Goal: Information Seeking & Learning: Learn about a topic

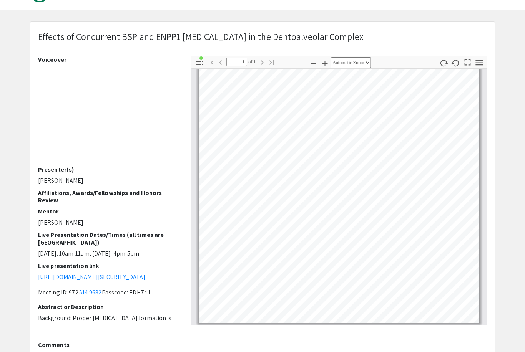
scroll to position [211, 0]
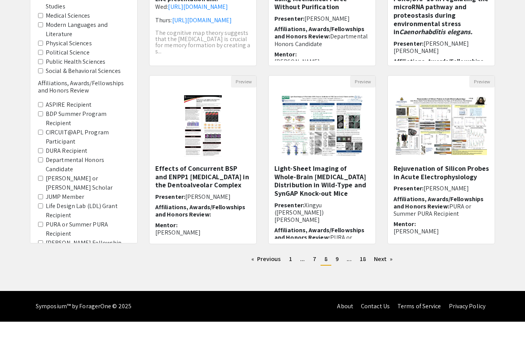
scroll to position [131, 20]
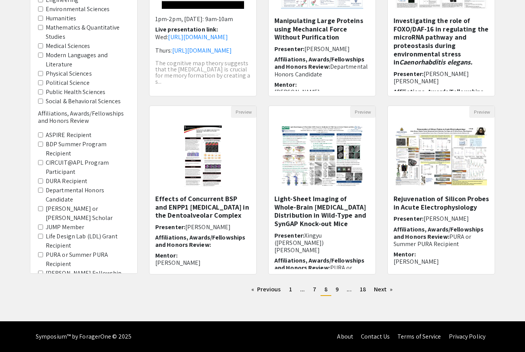
click at [332, 292] on link "page 9" at bounding box center [337, 290] width 11 height 12
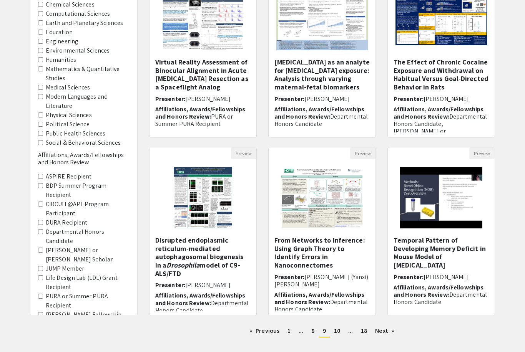
scroll to position [133, 0]
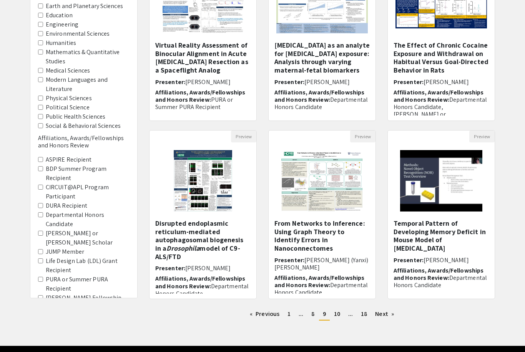
click at [343, 318] on link "page 10" at bounding box center [337, 314] width 14 height 12
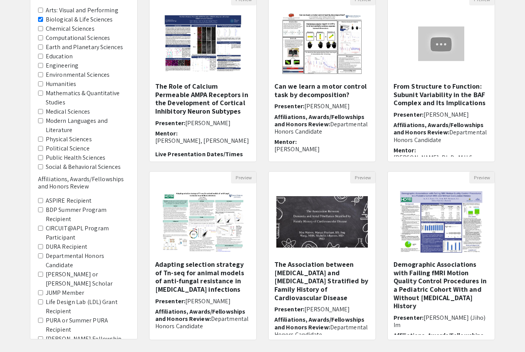
scroll to position [133, 0]
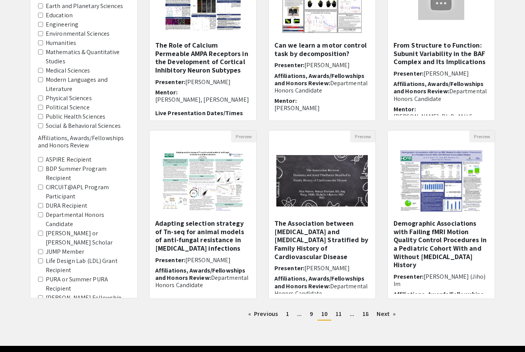
click at [337, 318] on span "11" at bounding box center [338, 314] width 6 height 8
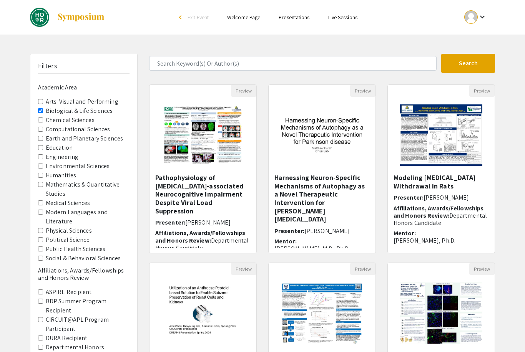
click at [435, 169] on img "Open Presentation <p>Modeling Opioid Withdrawal in Rats</p>" at bounding box center [440, 135] width 97 height 77
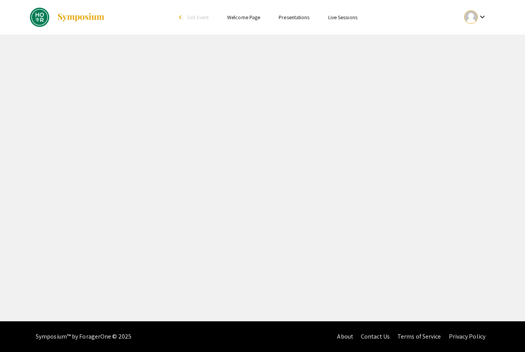
select select "custom"
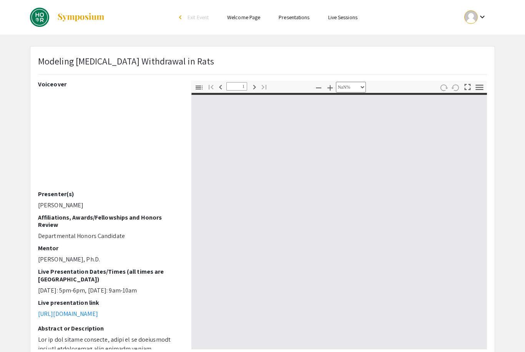
type input "0"
select select "custom"
type input "1"
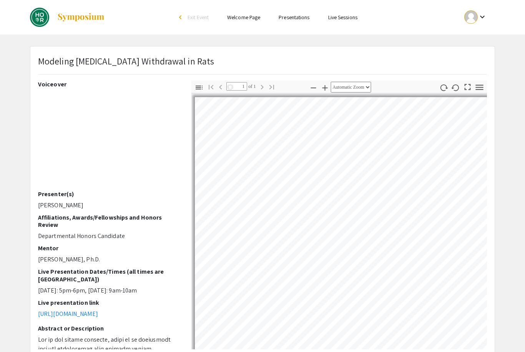
select select "auto"
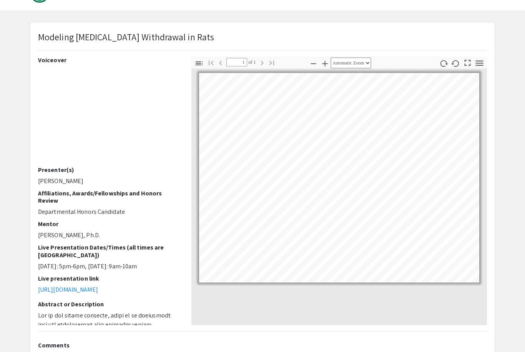
scroll to position [25, 0]
